Goal: Task Accomplishment & Management: Manage account settings

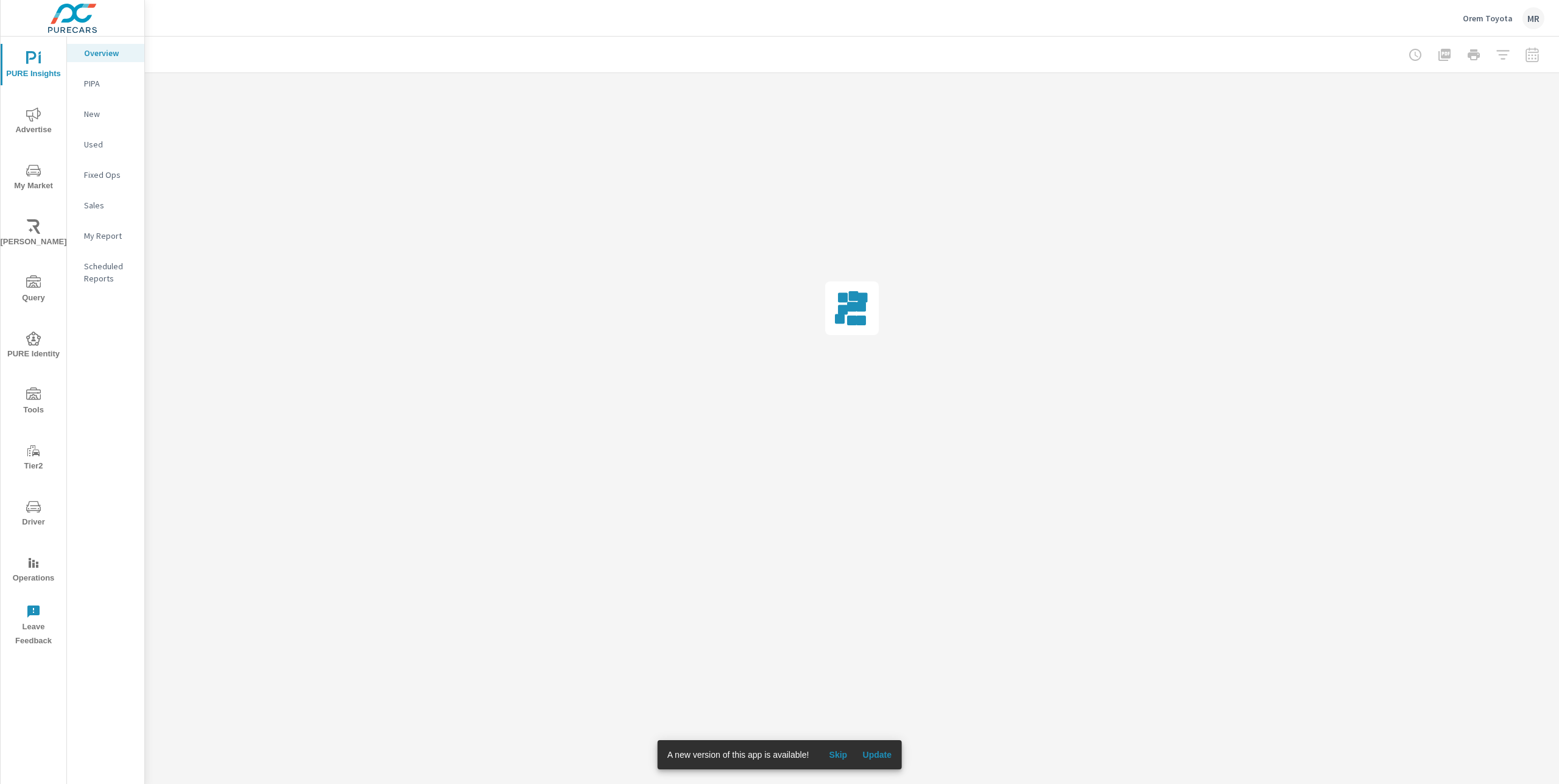
click at [1534, 18] on div "MR" at bounding box center [1534, 18] width 22 height 22
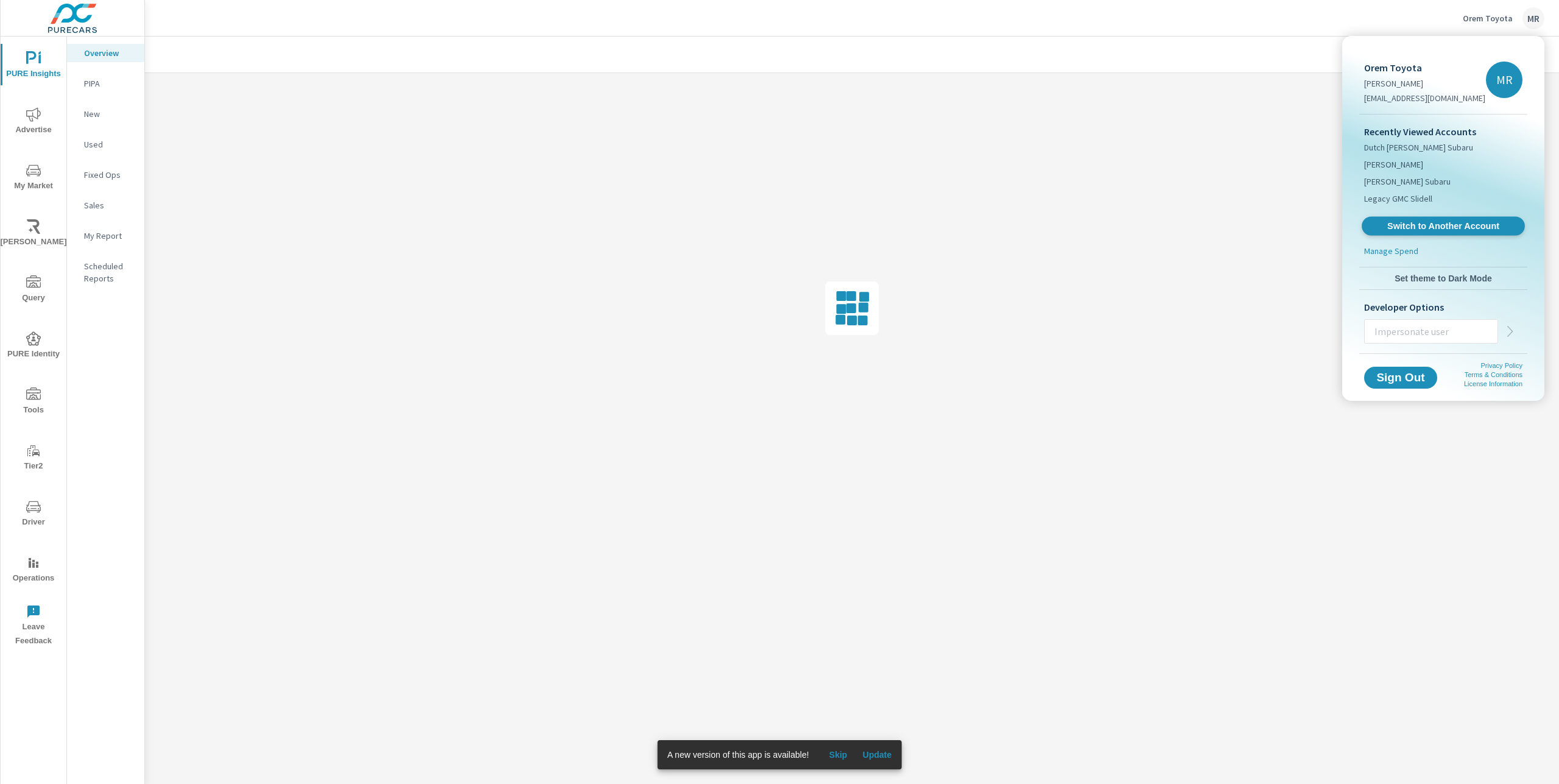
click at [1427, 225] on span "Switch to Another Account" at bounding box center [1443, 225] width 149 height 12
